Goal: Check status: Check status

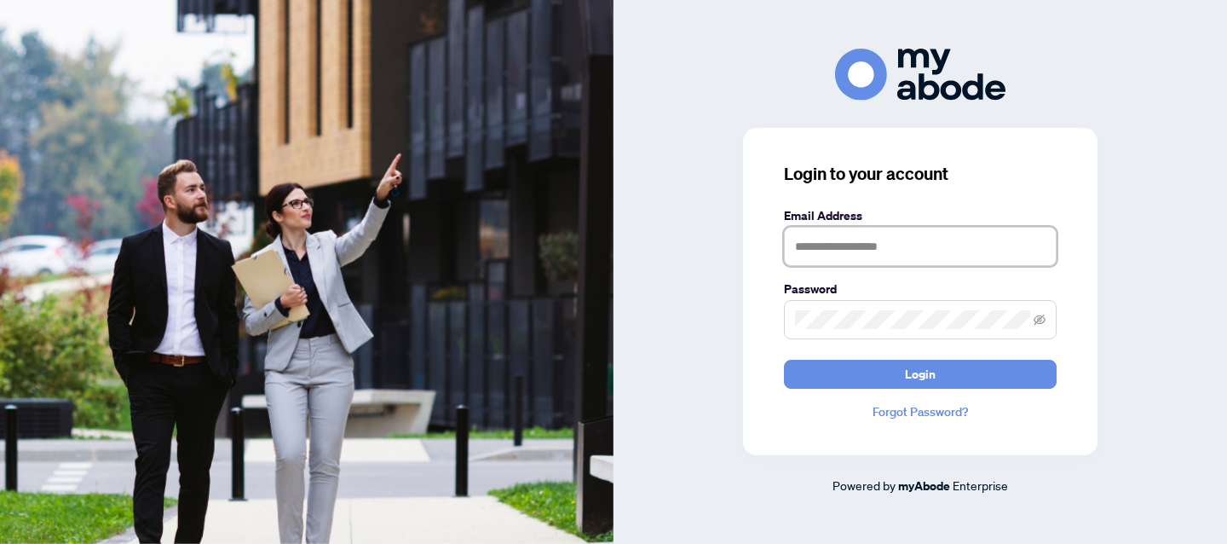
click at [850, 227] on input "text" at bounding box center [920, 246] width 273 height 39
type input "**********"
click at [784, 360] on button "Login" at bounding box center [920, 374] width 273 height 29
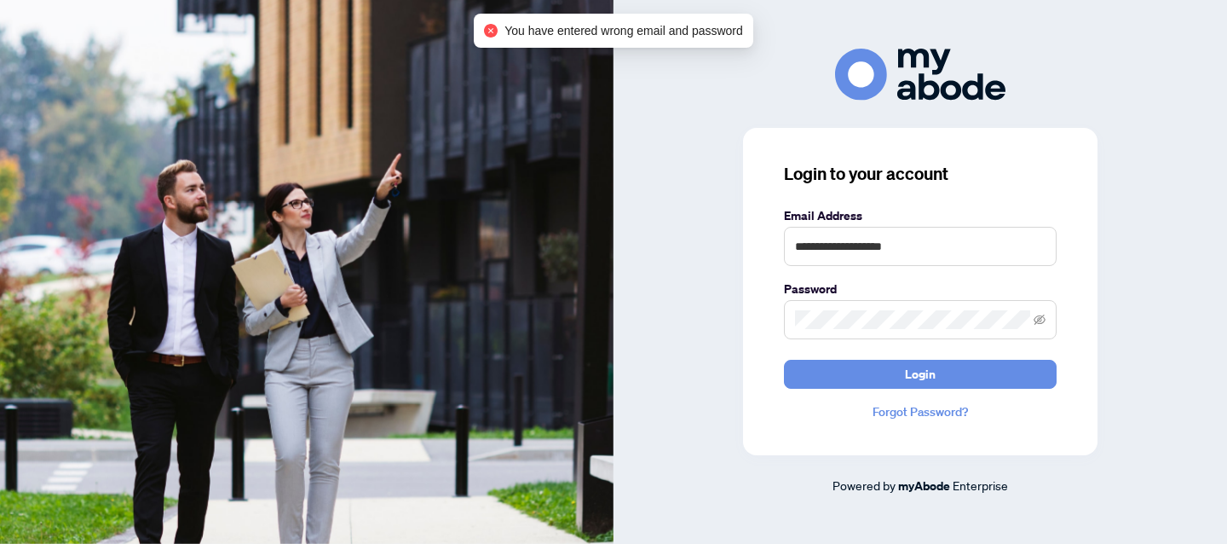
click at [1055, 322] on span at bounding box center [920, 319] width 273 height 39
click at [1041, 321] on icon "eye-invisible" at bounding box center [1040, 320] width 12 height 12
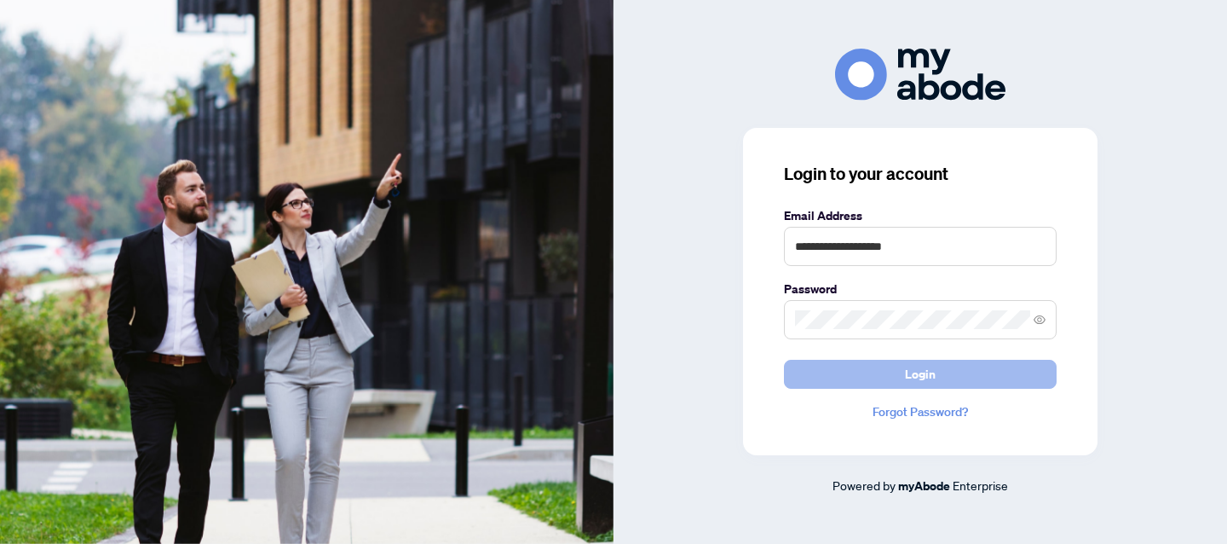
click at [859, 377] on button "Login" at bounding box center [920, 374] width 273 height 29
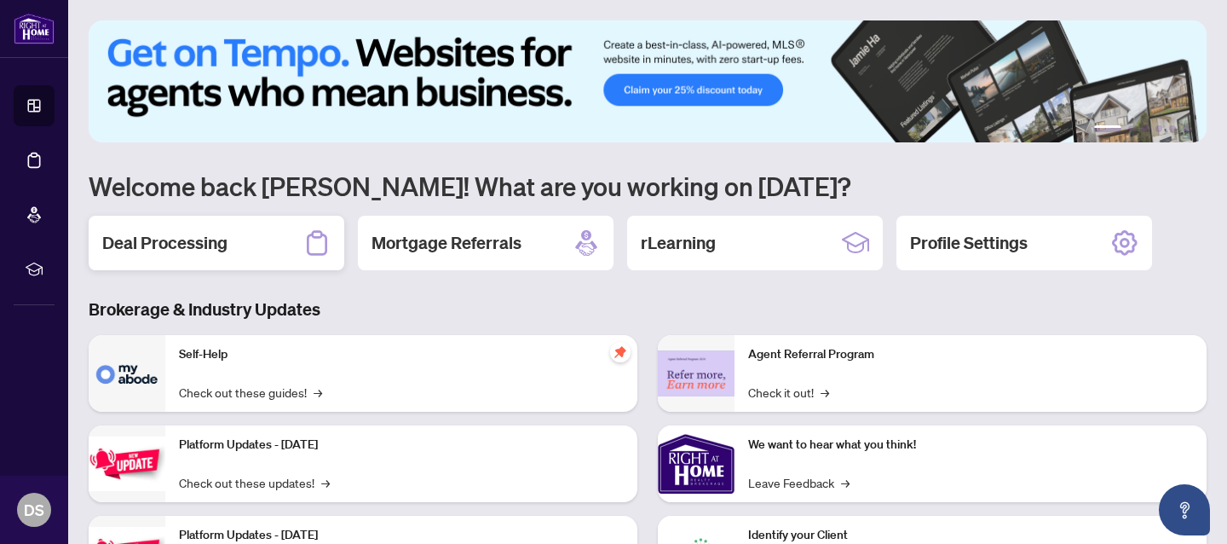
click at [206, 244] on h2 "Deal Processing" at bounding box center [164, 243] width 125 height 24
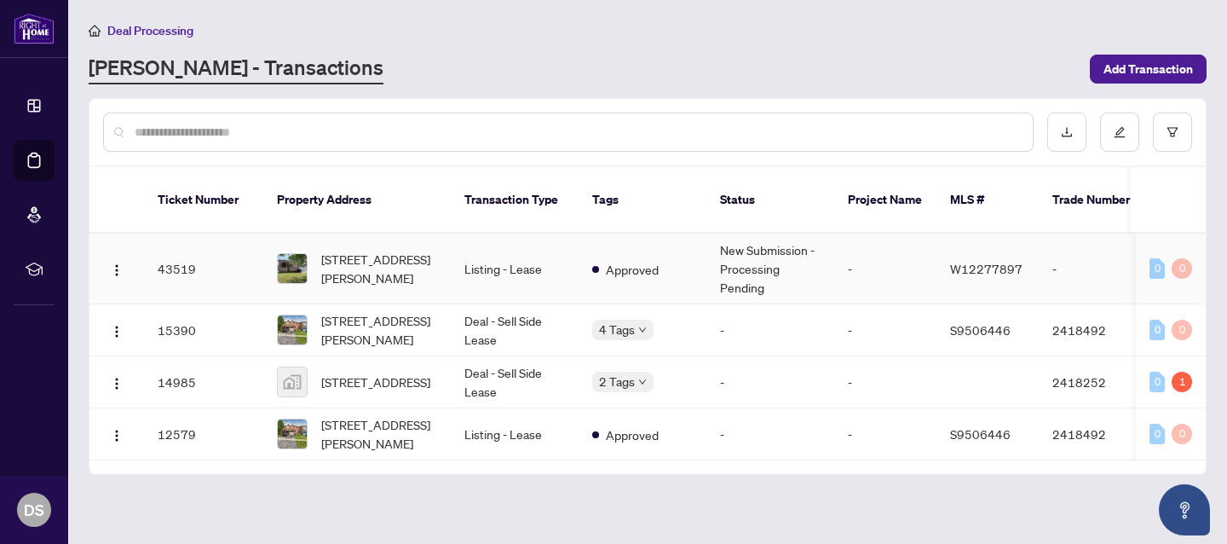
click at [227, 247] on td "43519" at bounding box center [203, 268] width 119 height 71
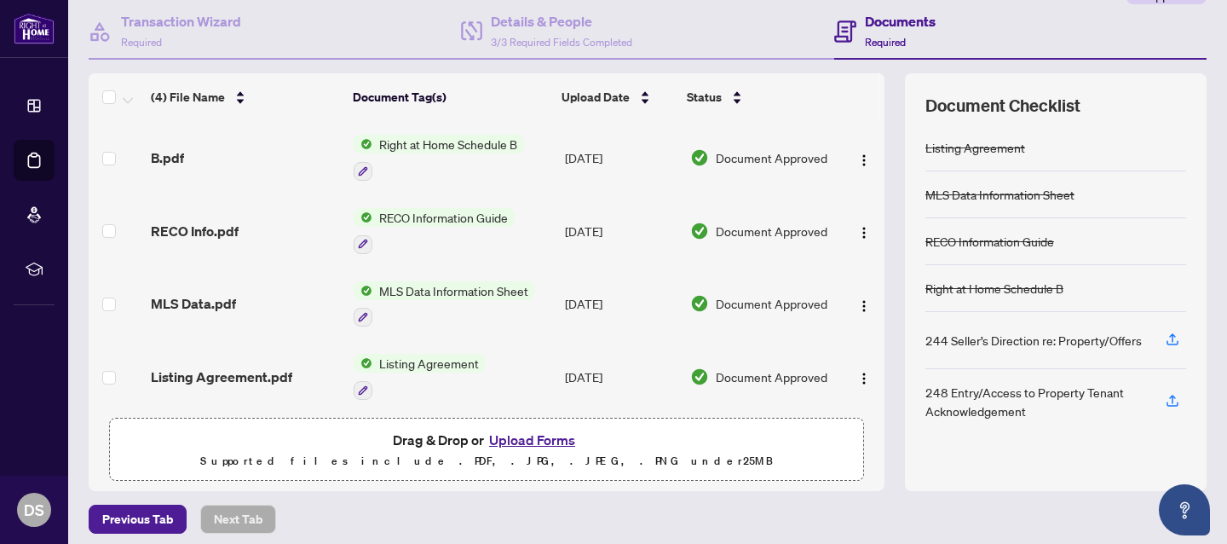
scroll to position [170, 0]
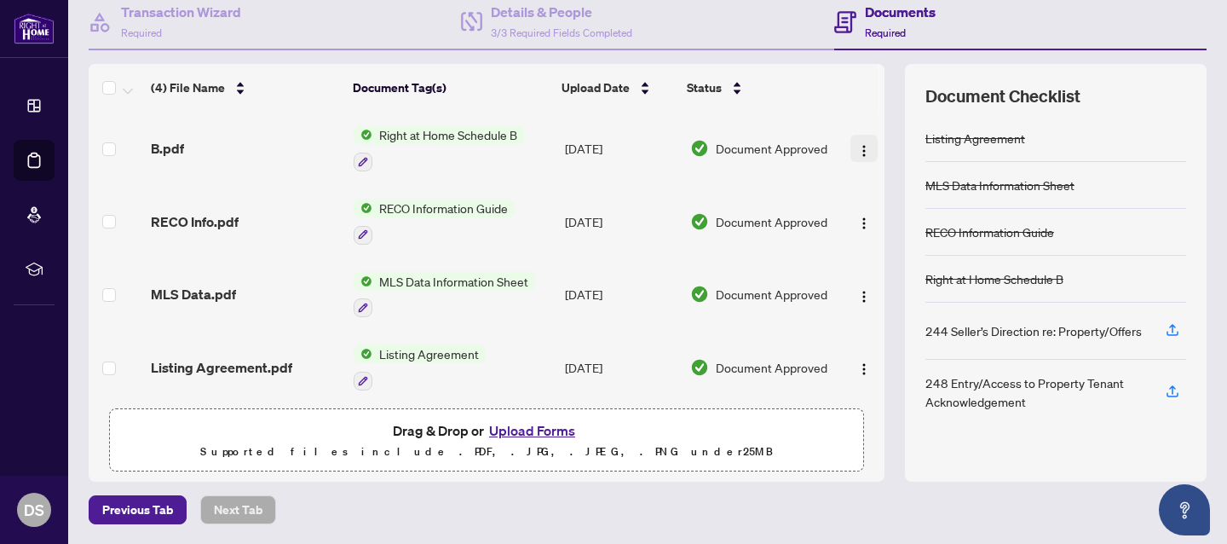
click at [861, 144] on img "button" at bounding box center [864, 151] width 14 height 14
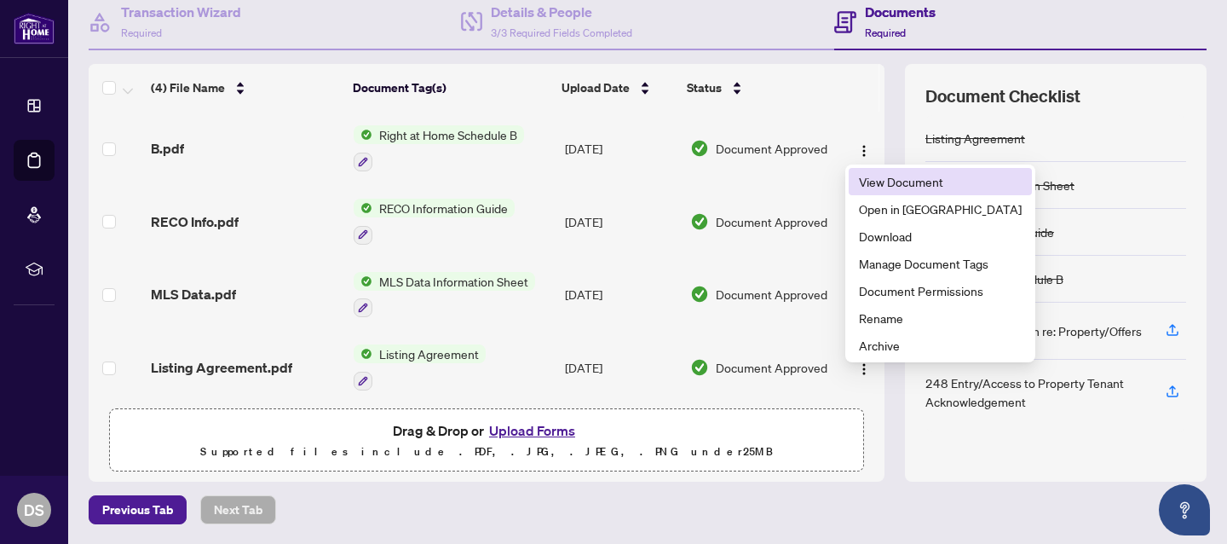
click at [873, 177] on span "View Document" at bounding box center [940, 181] width 163 height 19
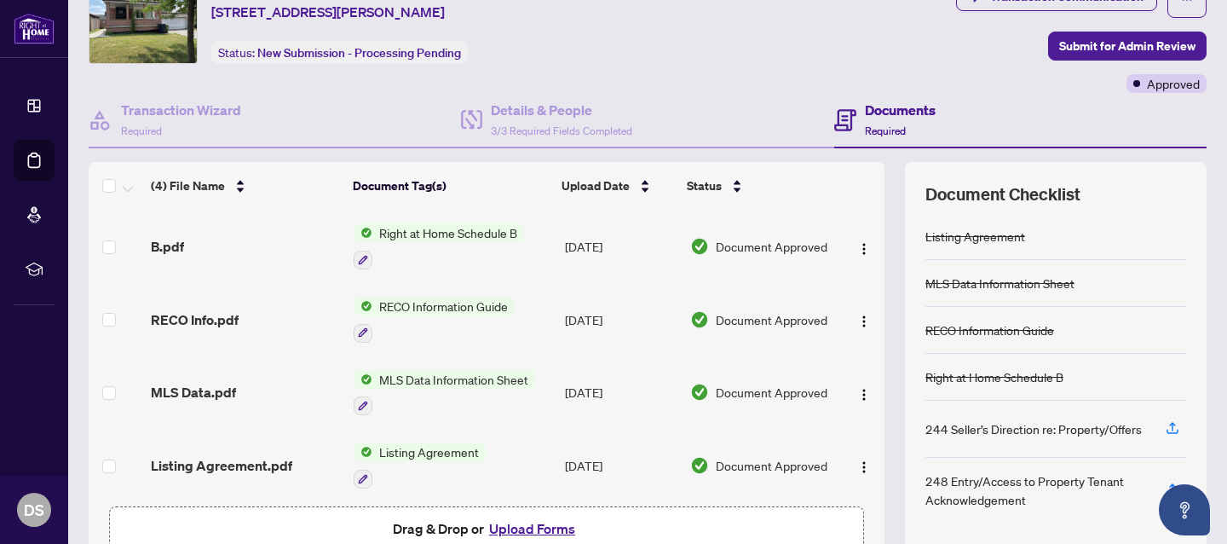
scroll to position [170, 0]
